Goal: Task Accomplishment & Management: Manage account settings

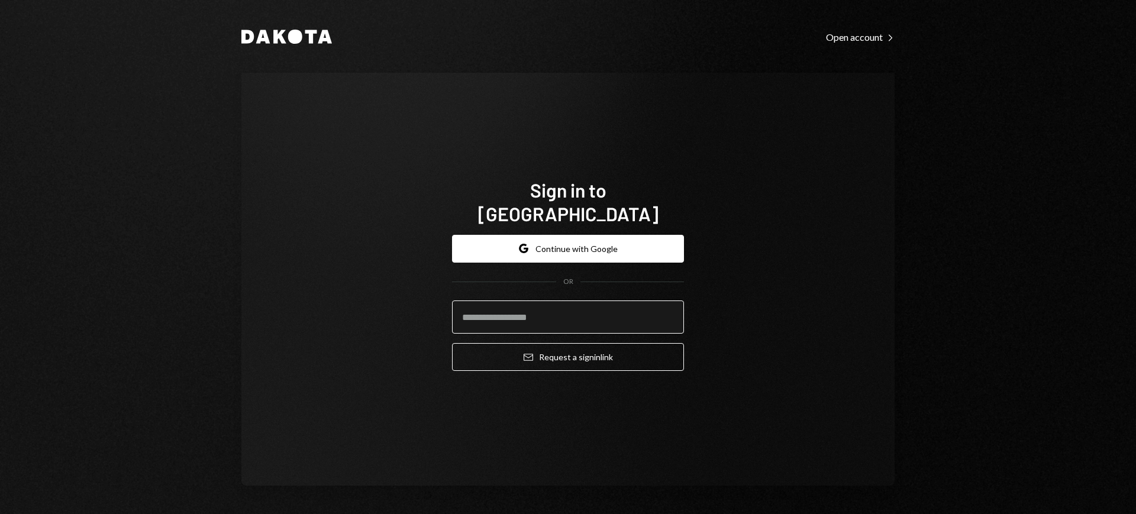
click at [605, 300] on input "email" at bounding box center [568, 316] width 232 height 33
click at [599, 305] on input "email" at bounding box center [568, 316] width 232 height 33
click at [0, 513] on com-1password-button at bounding box center [0, 514] width 0 height 0
click at [554, 302] on input "email" at bounding box center [568, 316] width 232 height 33
type input "**********"
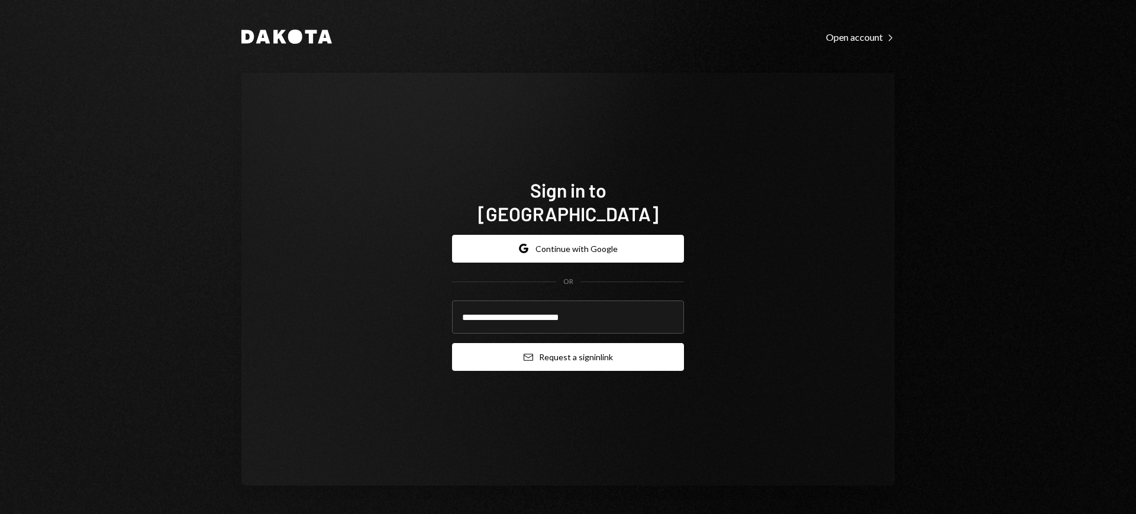
click at [554, 343] on button "Email Request a sign in link" at bounding box center [568, 357] width 232 height 28
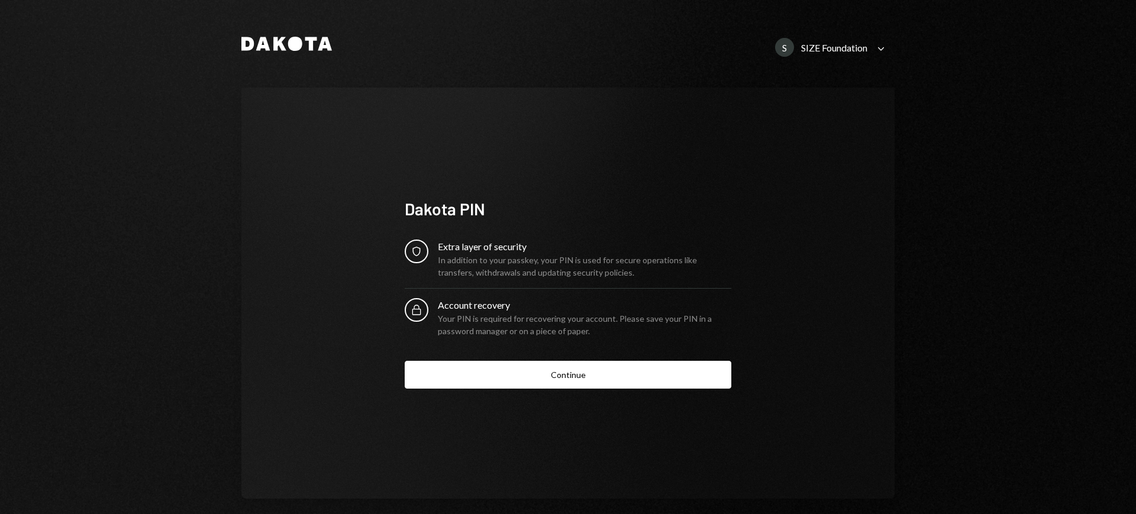
click at [865, 46] on div "S SIZE Foundation Caret Down" at bounding box center [831, 47] width 127 height 19
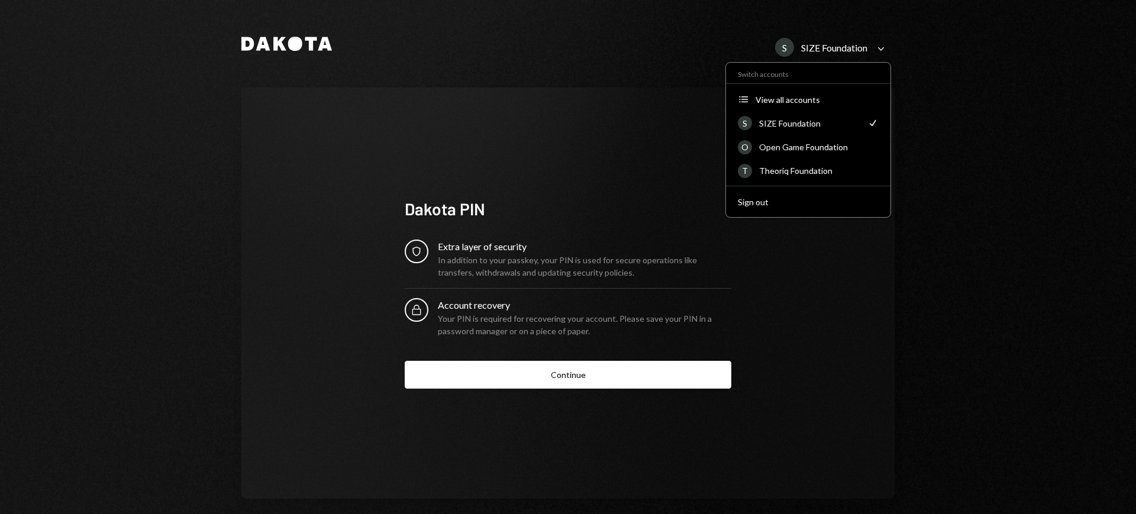
click at [865, 47] on div "S SIZE Foundation Caret Down" at bounding box center [831, 47] width 127 height 19
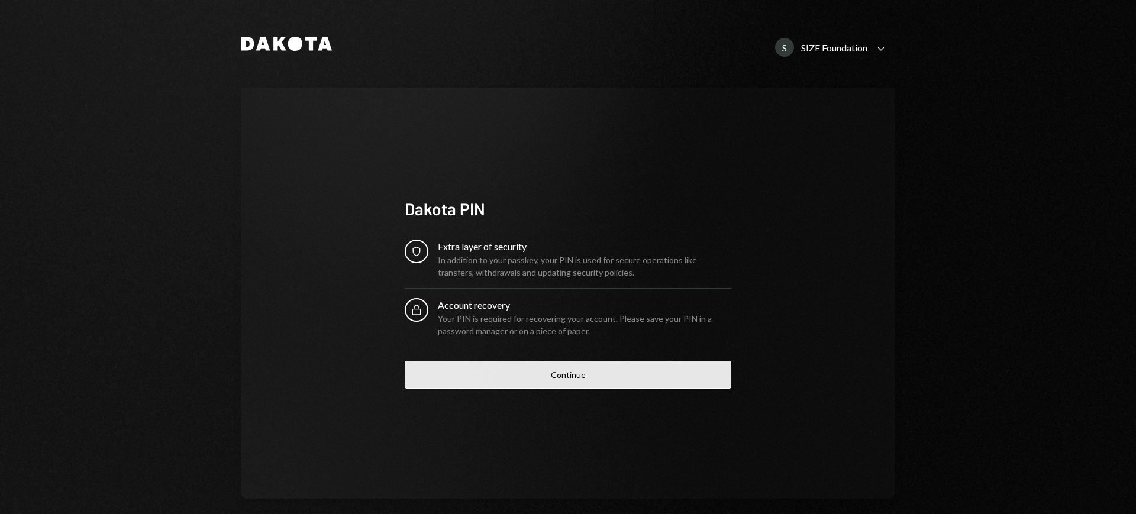
click at [629, 376] on button "Continue" at bounding box center [568, 375] width 327 height 28
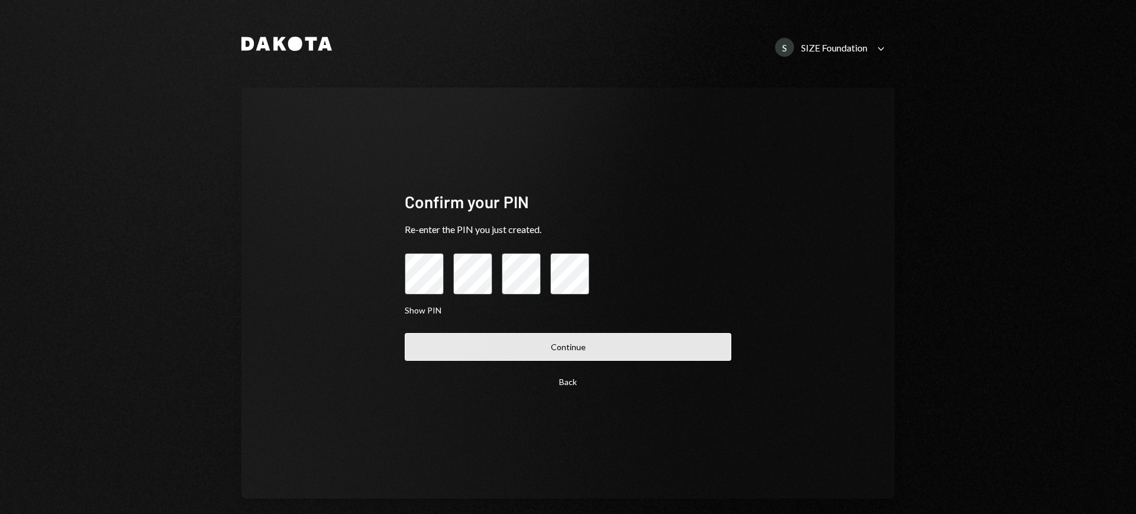
click at [628, 357] on button "Continue" at bounding box center [568, 347] width 327 height 28
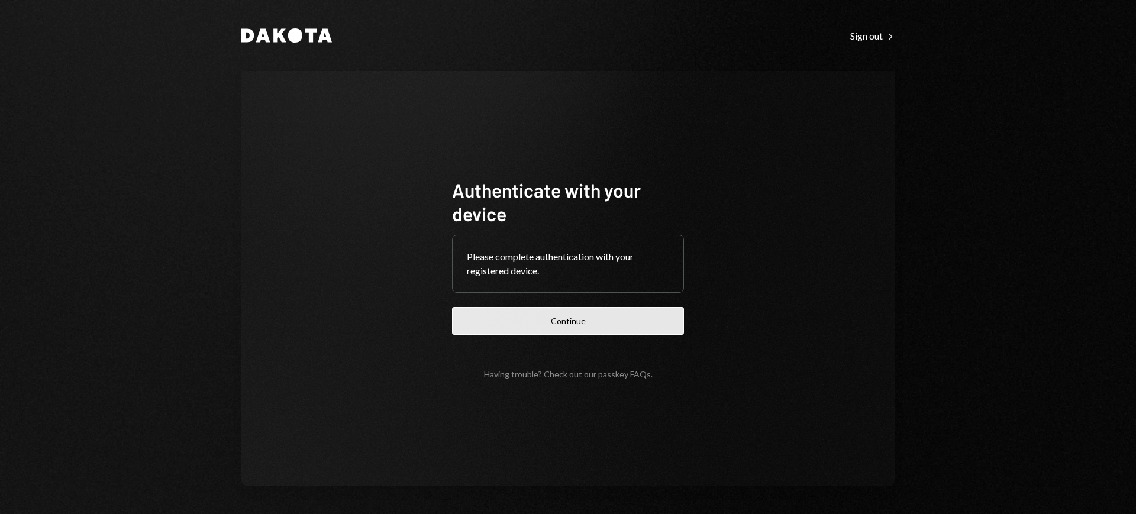
click at [610, 328] on button "Continue" at bounding box center [568, 321] width 232 height 28
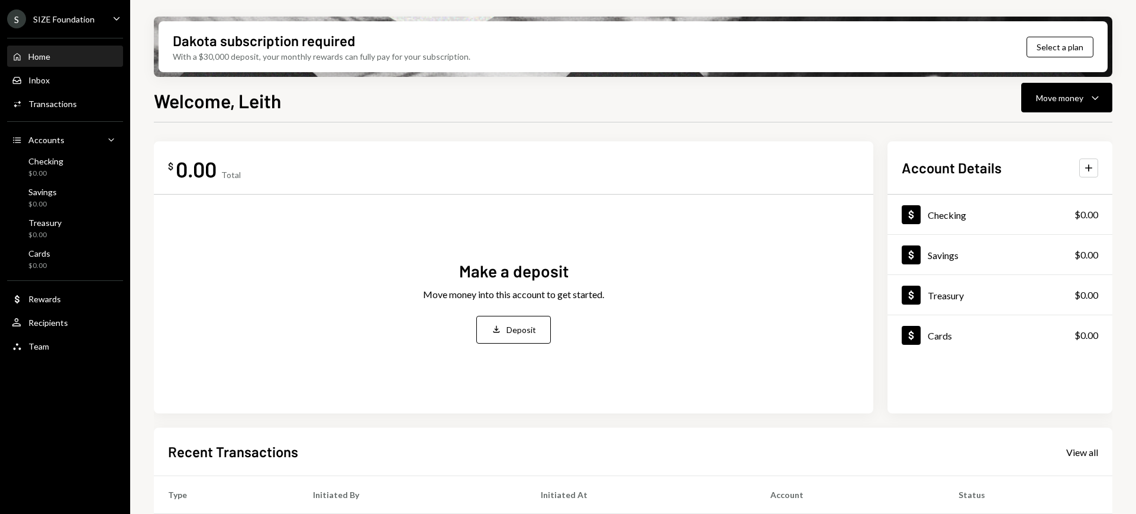
click at [92, 14] on div "SIZE Foundation" at bounding box center [64, 19] width 62 height 10
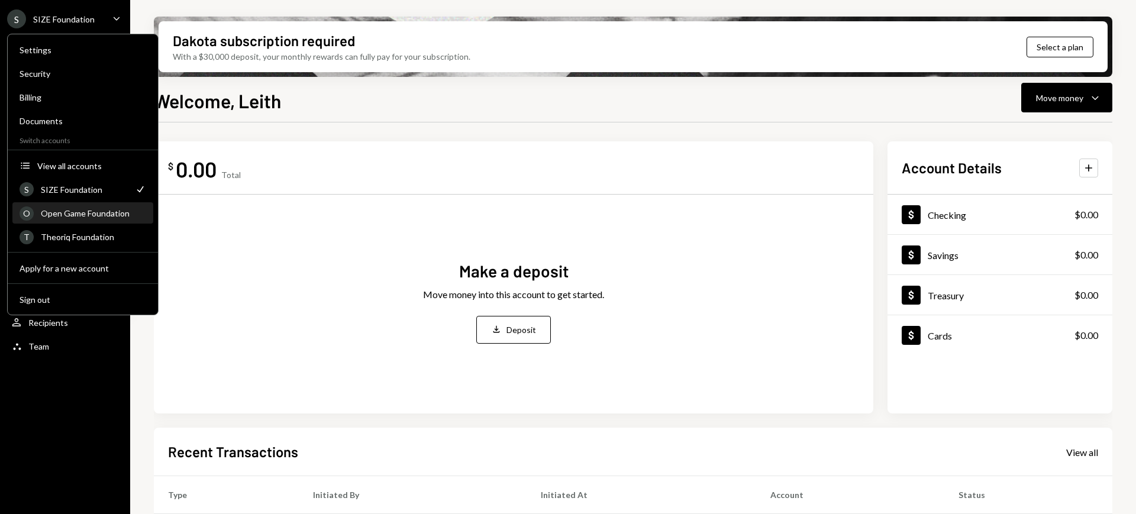
click at [110, 219] on div "O Open Game Foundation" at bounding box center [83, 213] width 127 height 20
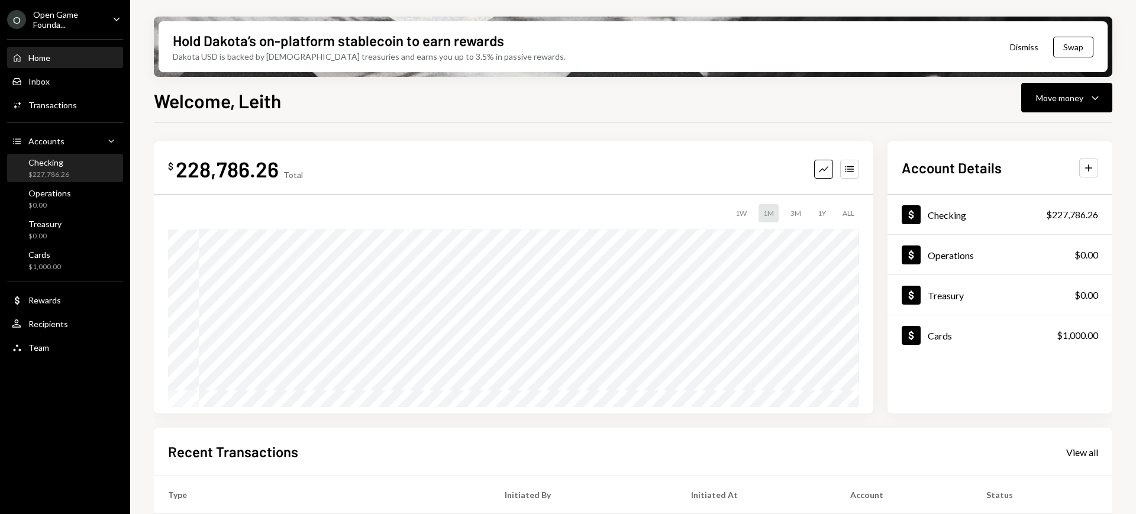
click at [57, 166] on div "Checking" at bounding box center [48, 162] width 41 height 10
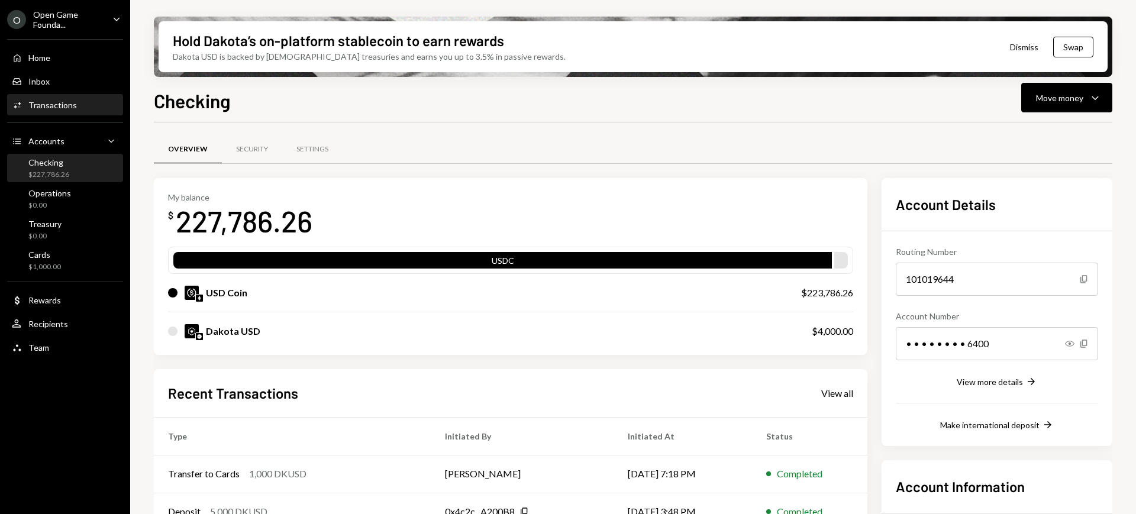
click at [81, 100] on div "Activities Transactions" at bounding box center [65, 105] width 106 height 11
